Goal: Information Seeking & Learning: Learn about a topic

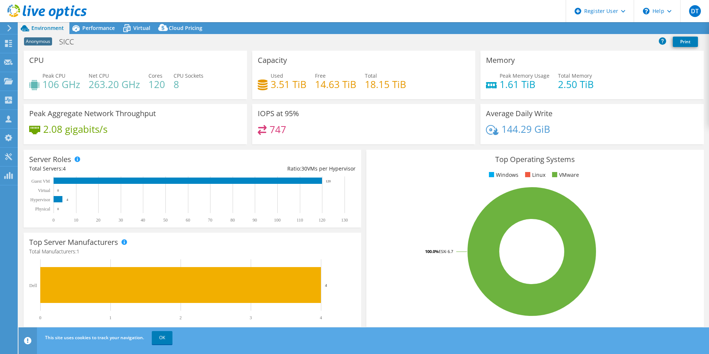
select select "EUFrankfurt"
select select "USD"
click at [89, 25] on span "Performance" at bounding box center [98, 27] width 33 height 7
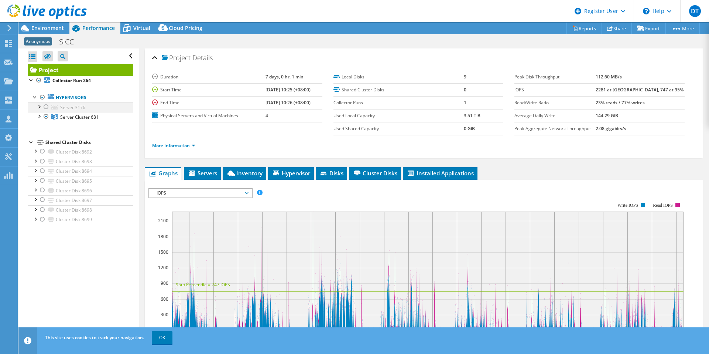
click at [45, 106] on div at bounding box center [45, 106] width 7 height 9
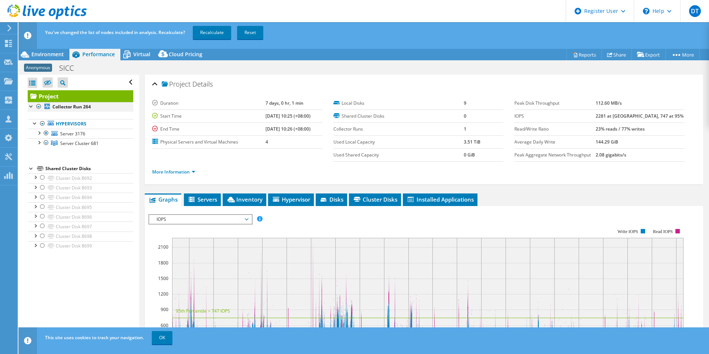
click at [38, 104] on div at bounding box center [38, 106] width 7 height 9
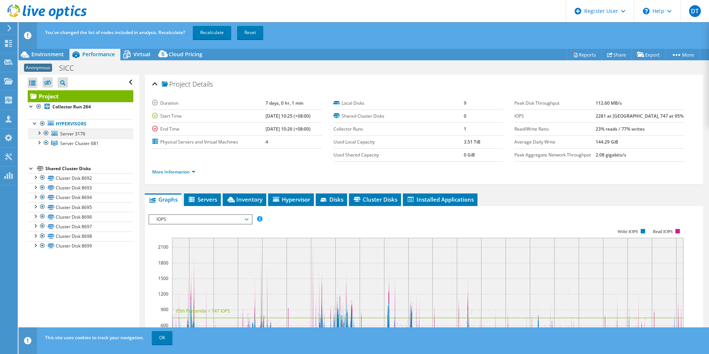
click at [44, 132] on div at bounding box center [45, 133] width 7 height 9
click at [42, 122] on div at bounding box center [42, 123] width 7 height 9
click at [43, 123] on div at bounding box center [42, 123] width 7 height 9
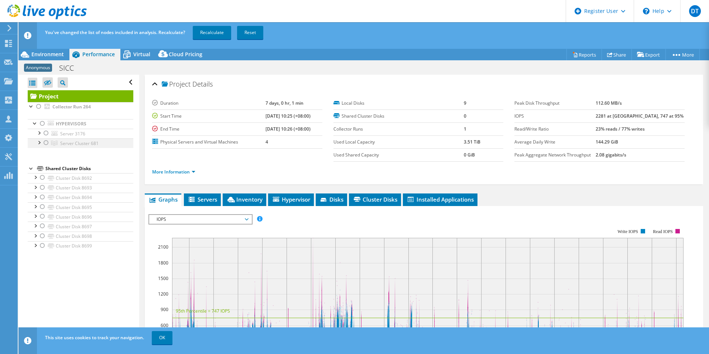
click at [46, 143] on div at bounding box center [45, 142] width 7 height 9
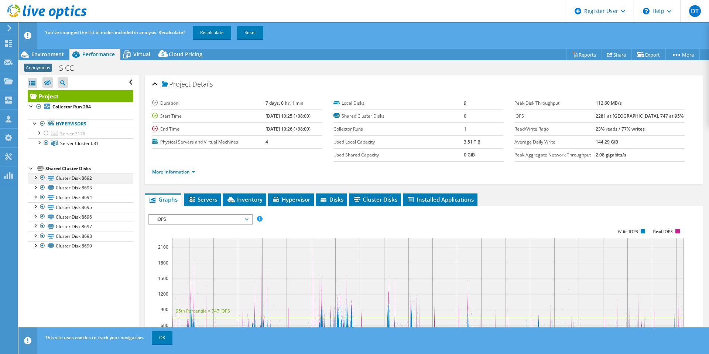
click at [40, 178] on div at bounding box center [42, 177] width 7 height 9
click at [249, 37] on link "Reset" at bounding box center [250, 32] width 26 height 13
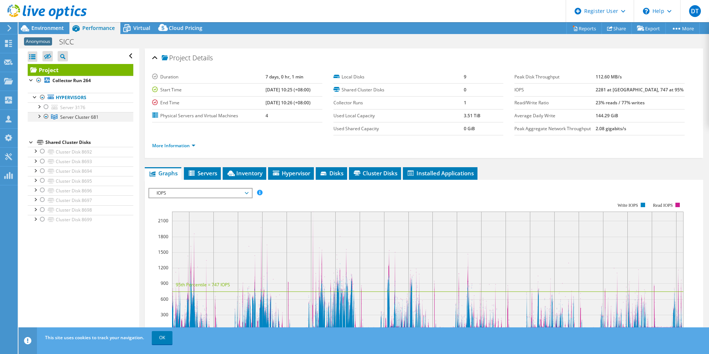
click at [42, 117] on div at bounding box center [38, 115] width 7 height 7
click at [33, 181] on div at bounding box center [31, 180] width 7 height 7
click at [93, 117] on span "Server Cluster 681" at bounding box center [79, 117] width 38 height 6
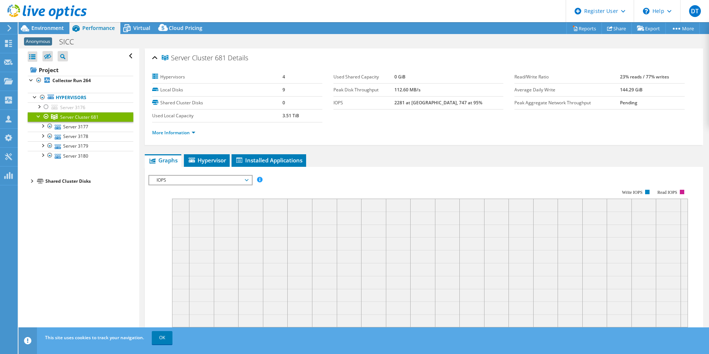
click at [169, 136] on li "More Information" at bounding box center [176, 133] width 48 height 8
click at [177, 132] on link "More Information" at bounding box center [173, 132] width 43 height 6
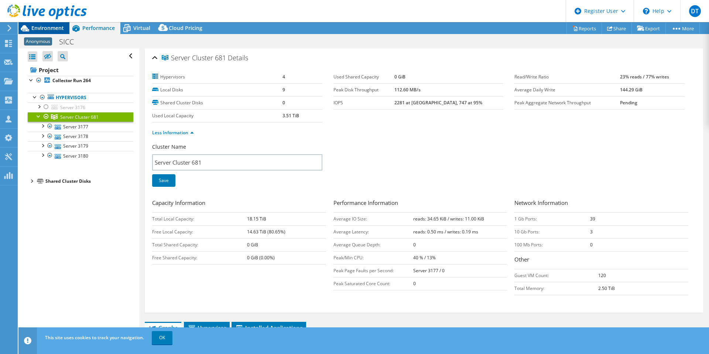
click at [56, 26] on span "Environment" at bounding box center [47, 27] width 33 height 7
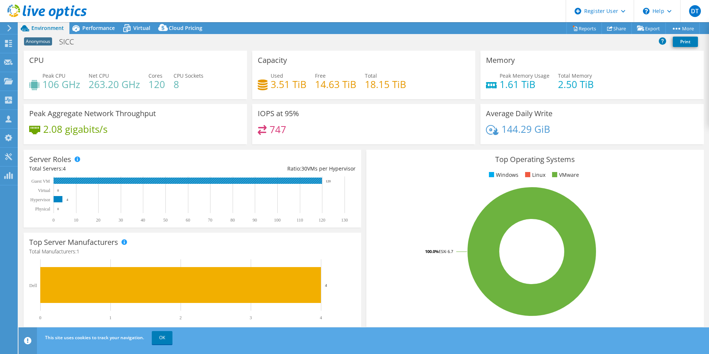
click at [59, 183] on rect at bounding box center [188, 180] width 269 height 6
click at [103, 27] on span "Performance" at bounding box center [98, 27] width 33 height 7
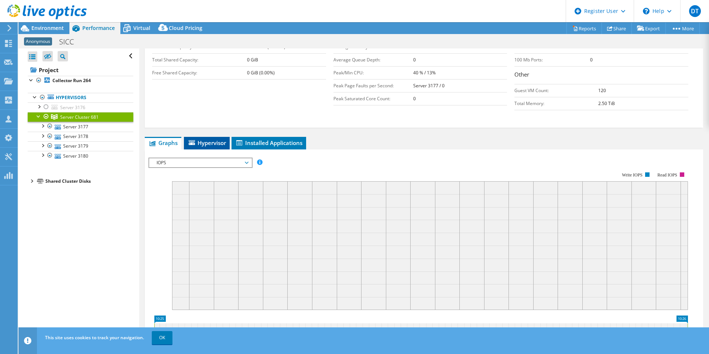
click at [214, 143] on span "Hypervisor" at bounding box center [207, 142] width 38 height 7
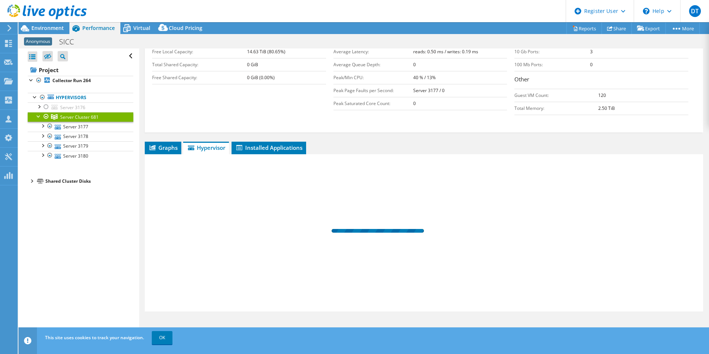
scroll to position [180, 0]
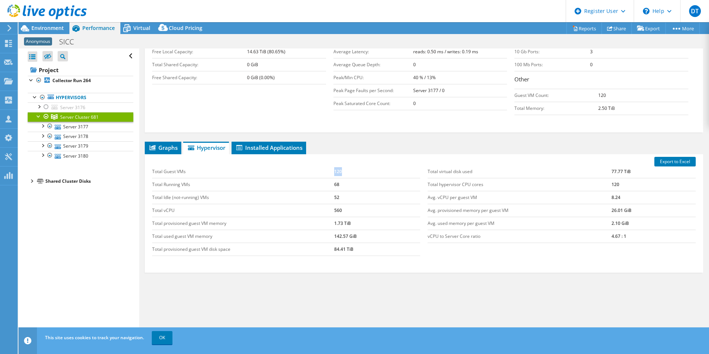
drag, startPoint x: 255, startPoint y: 172, endPoint x: 345, endPoint y: 176, distance: 89.5
click at [345, 176] on tr "Total Guest VMs 120" at bounding box center [286, 171] width 268 height 13
drag, startPoint x: 345, startPoint y: 176, endPoint x: 333, endPoint y: 187, distance: 15.7
click at [333, 187] on tr "Total Running VMs 68" at bounding box center [286, 184] width 268 height 13
click at [331, 234] on td "Total used guest VM memory" at bounding box center [243, 235] width 182 height 13
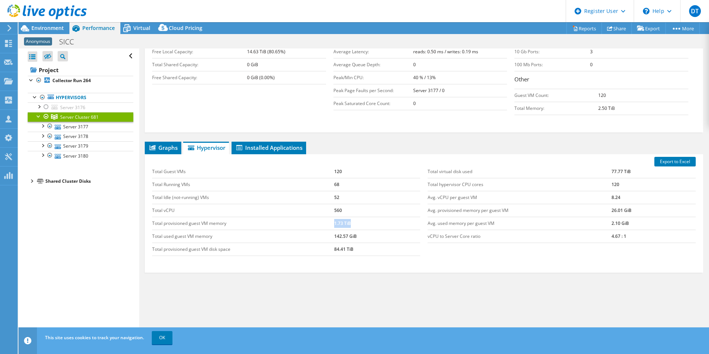
drag, startPoint x: 333, startPoint y: 220, endPoint x: 354, endPoint y: 222, distance: 21.6
click at [354, 222] on td "1.73 TiB" at bounding box center [377, 223] width 86 height 13
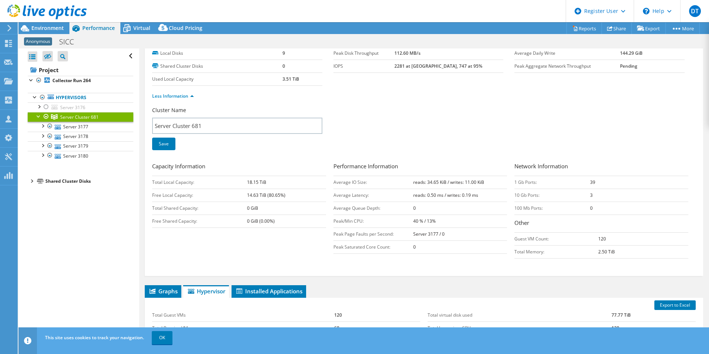
scroll to position [0, 0]
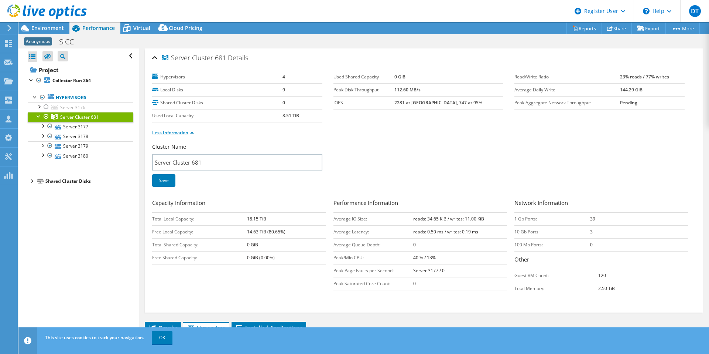
click at [178, 133] on link "Less Information" at bounding box center [173, 132] width 42 height 6
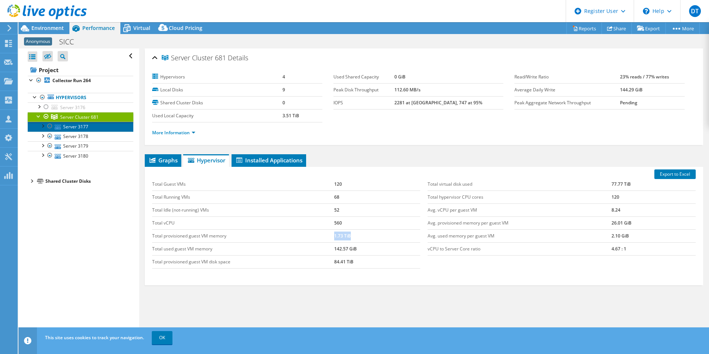
click at [83, 125] on link "Server 3177" at bounding box center [81, 127] width 106 height 10
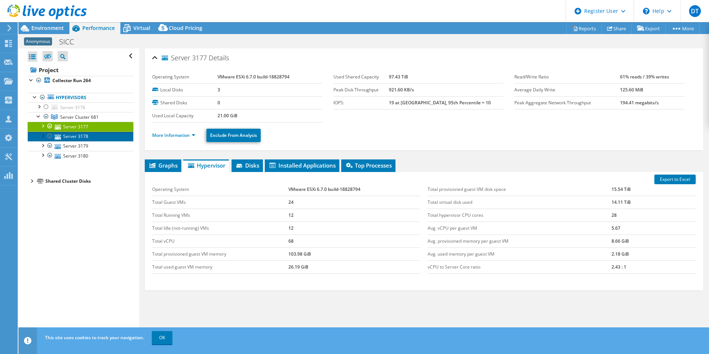
click at [106, 137] on link "Server 3178" at bounding box center [81, 137] width 106 height 10
